Goal: Transaction & Acquisition: Purchase product/service

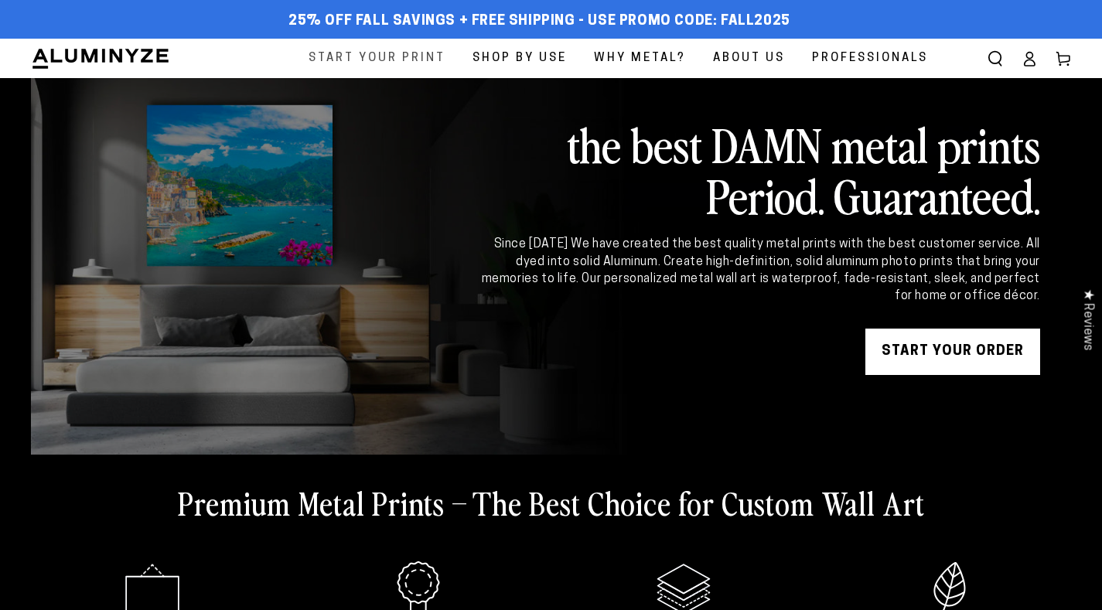
click at [387, 54] on span "Start Your Print" at bounding box center [377, 58] width 137 height 21
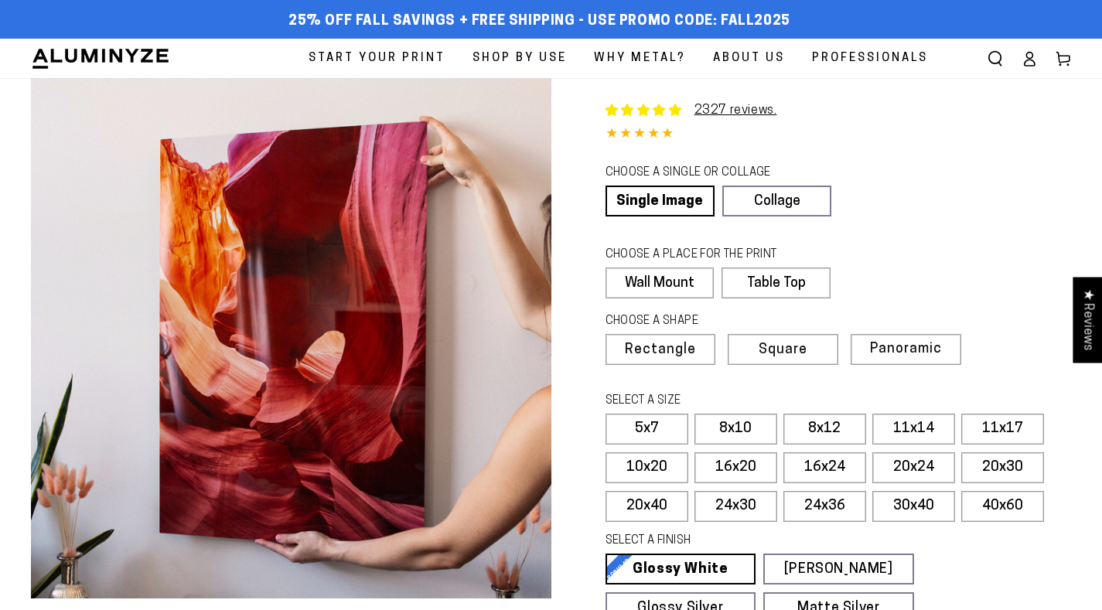
select select "**********"
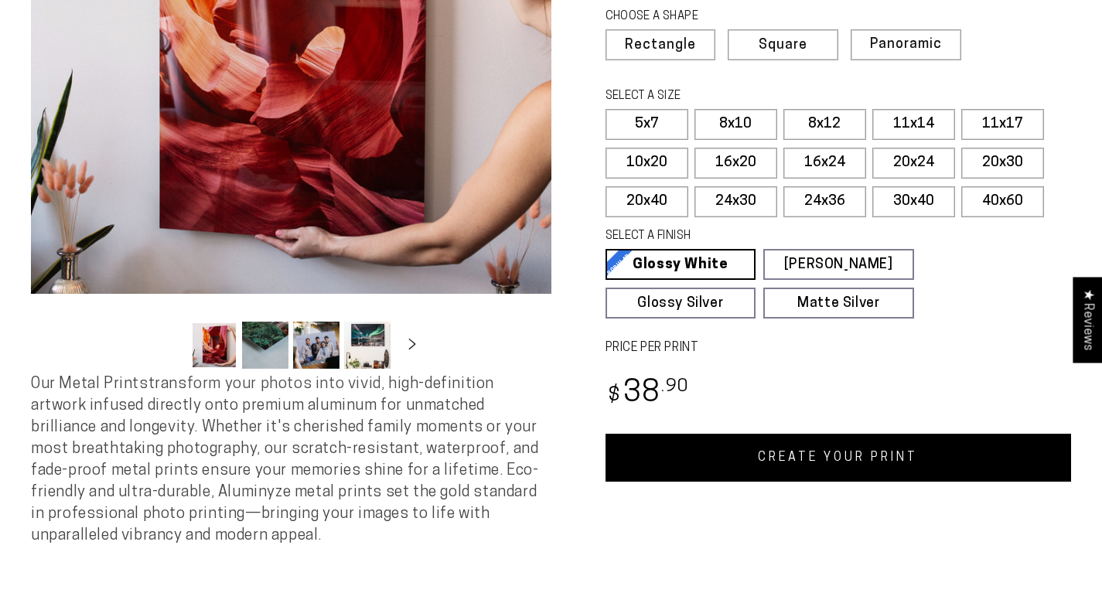
scroll to position [313, 0]
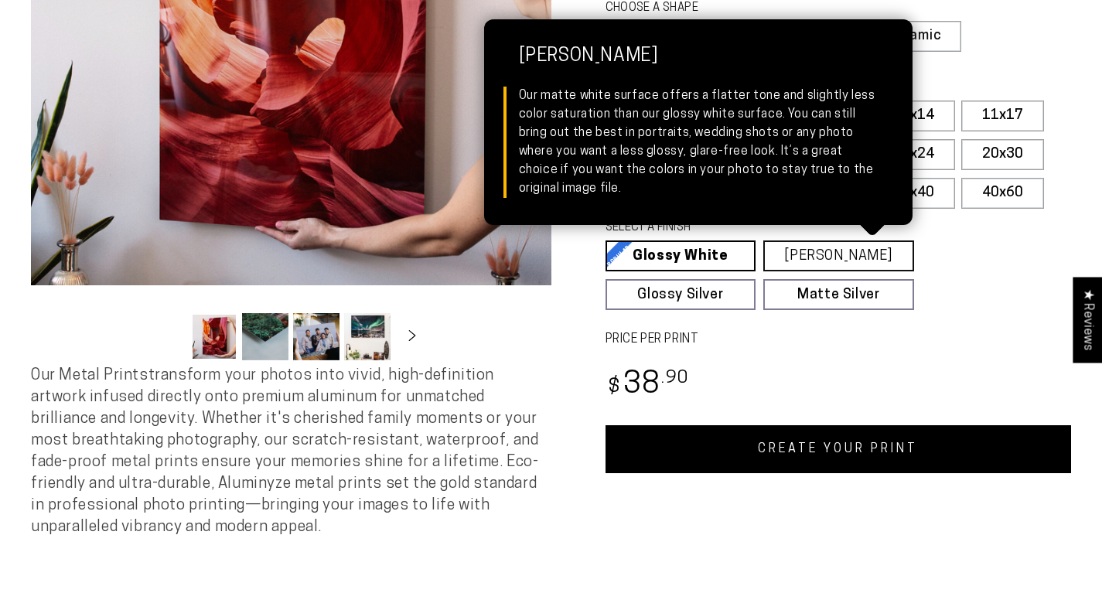
click at [789, 241] on link "Matte White Matte White Our matte white surface offers a flatter tone and sligh…" at bounding box center [838, 256] width 151 height 31
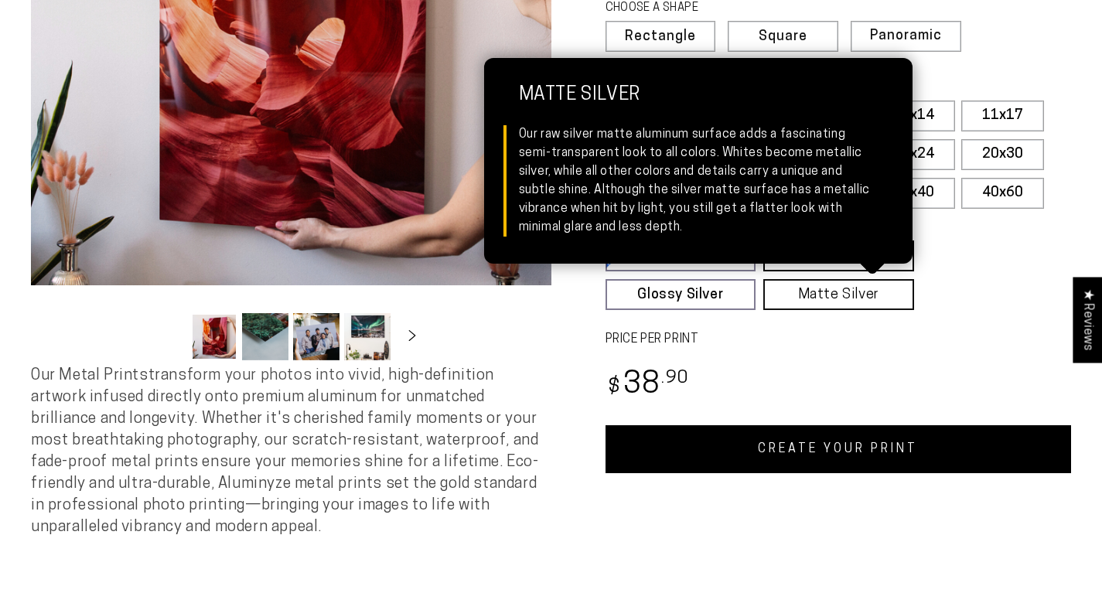
click at [789, 295] on link "Matte Silver Matte Silver Our raw silver matte aluminum surface adds a fascinat…" at bounding box center [838, 294] width 151 height 31
click at [852, 293] on link "Matte Silver Matte Silver Our raw silver matte aluminum surface adds a fascinat…" at bounding box center [838, 294] width 151 height 31
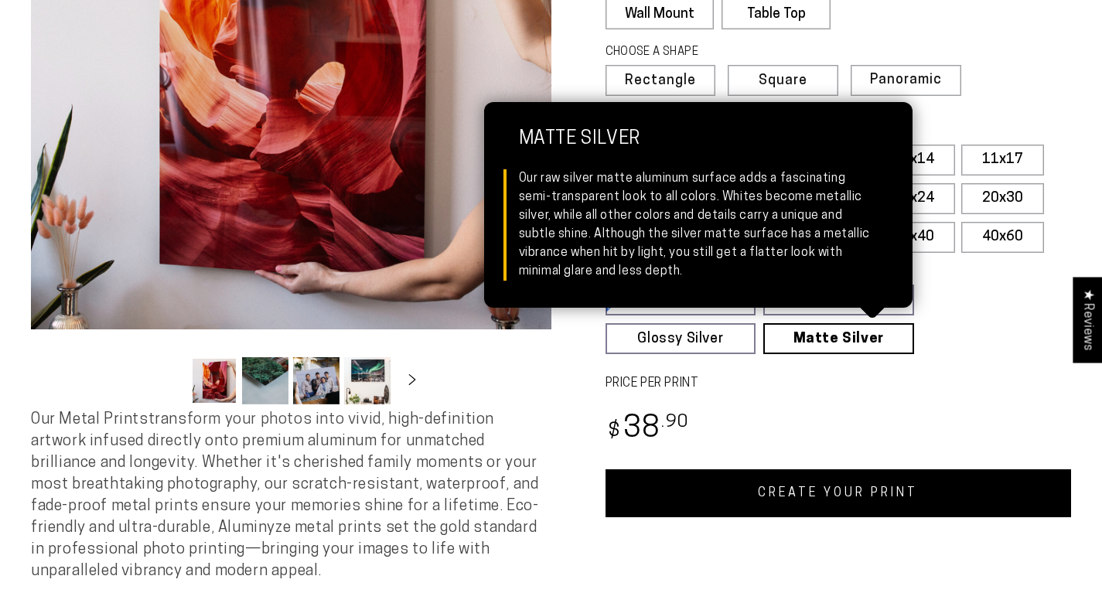
scroll to position [268, 0]
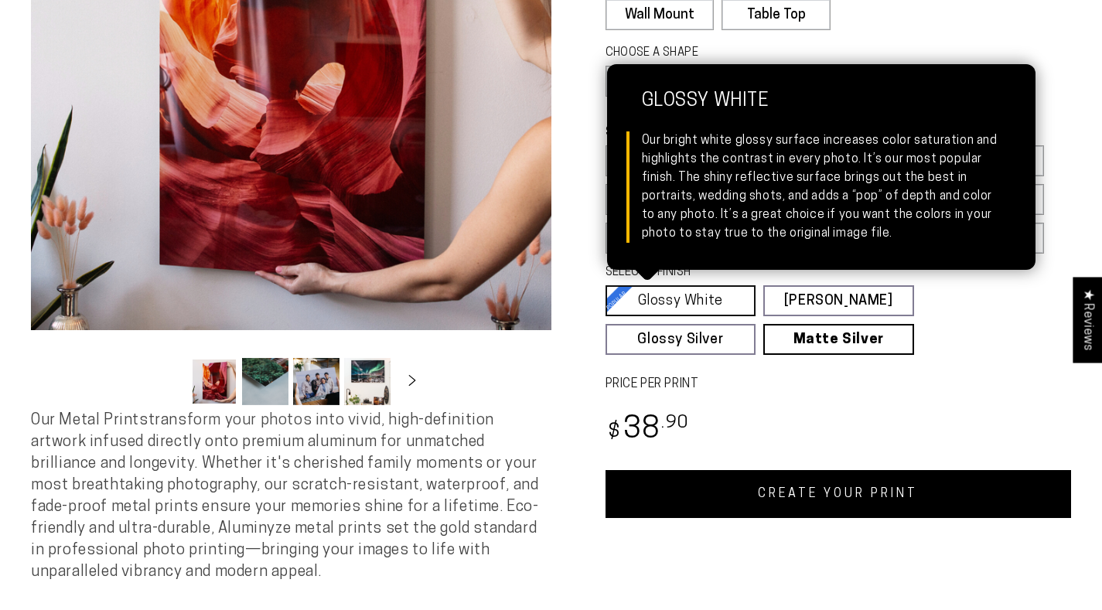
click at [699, 302] on link "Glossy White Glossy White Our bright white glossy surface increases color satur…" at bounding box center [681, 300] width 151 height 31
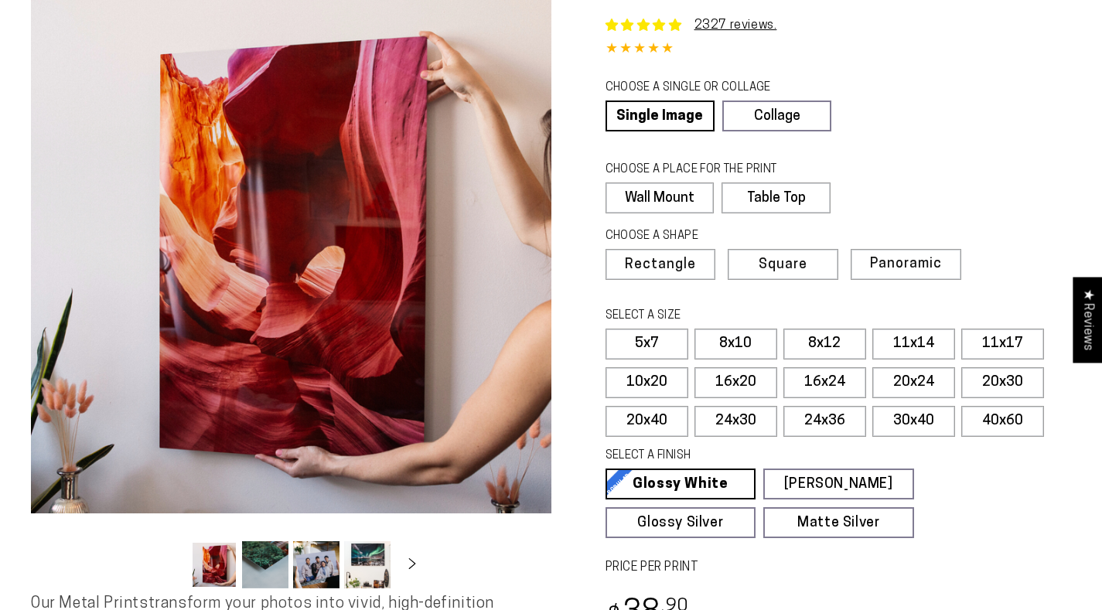
scroll to position [86, 0]
